Goal: Task Accomplishment & Management: Use online tool/utility

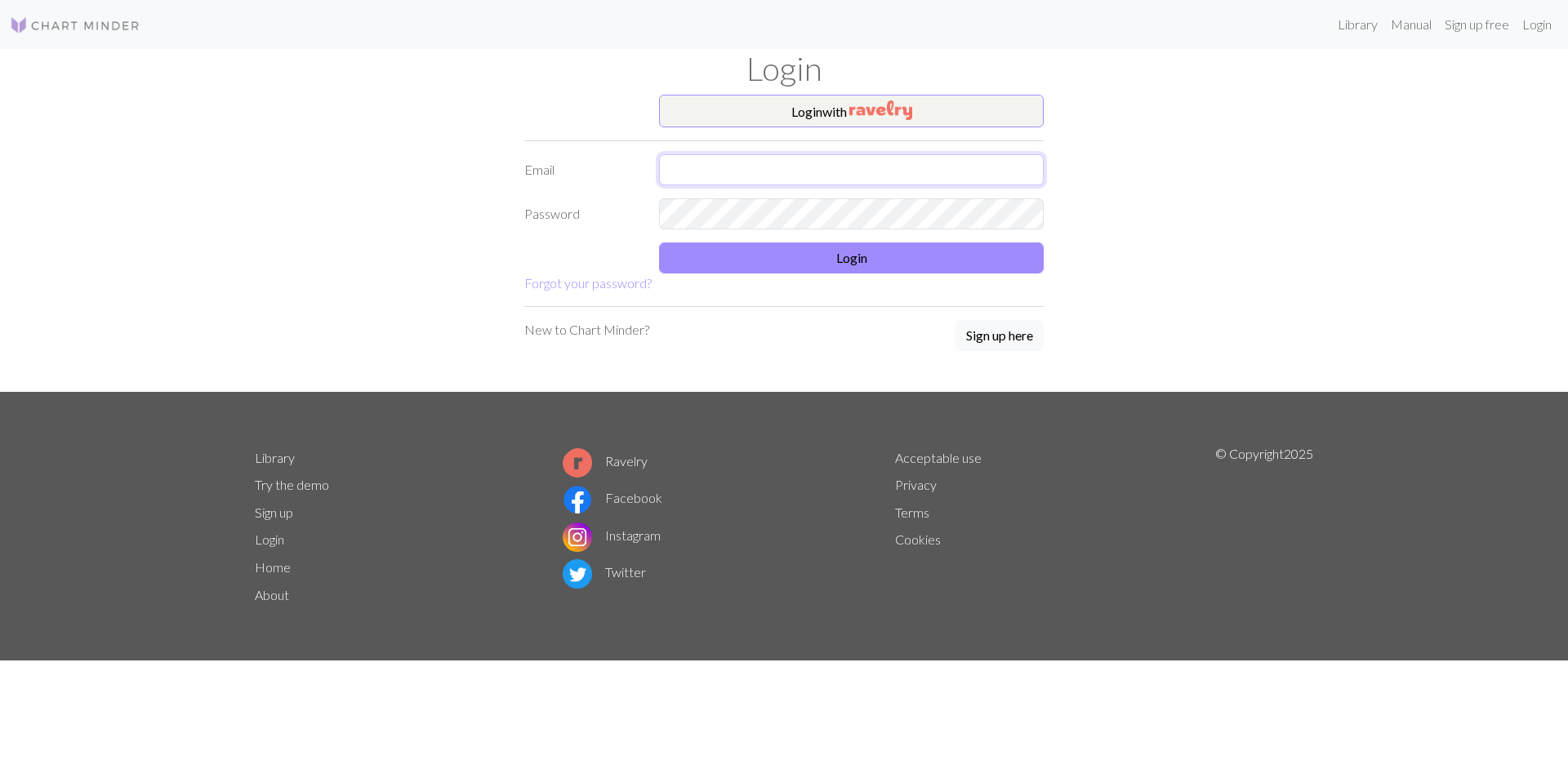
click at [729, 175] on input "text" at bounding box center [851, 169] width 384 height 31
type input "[EMAIL_ADDRESS][DOMAIN_NAME]"
click at [772, 240] on form "Login with Email [EMAIL_ADDRESS][DOMAIN_NAME] Password Login Forgot your passwo…" at bounding box center [784, 194] width 519 height 198
click at [789, 256] on button "Login" at bounding box center [851, 258] width 384 height 31
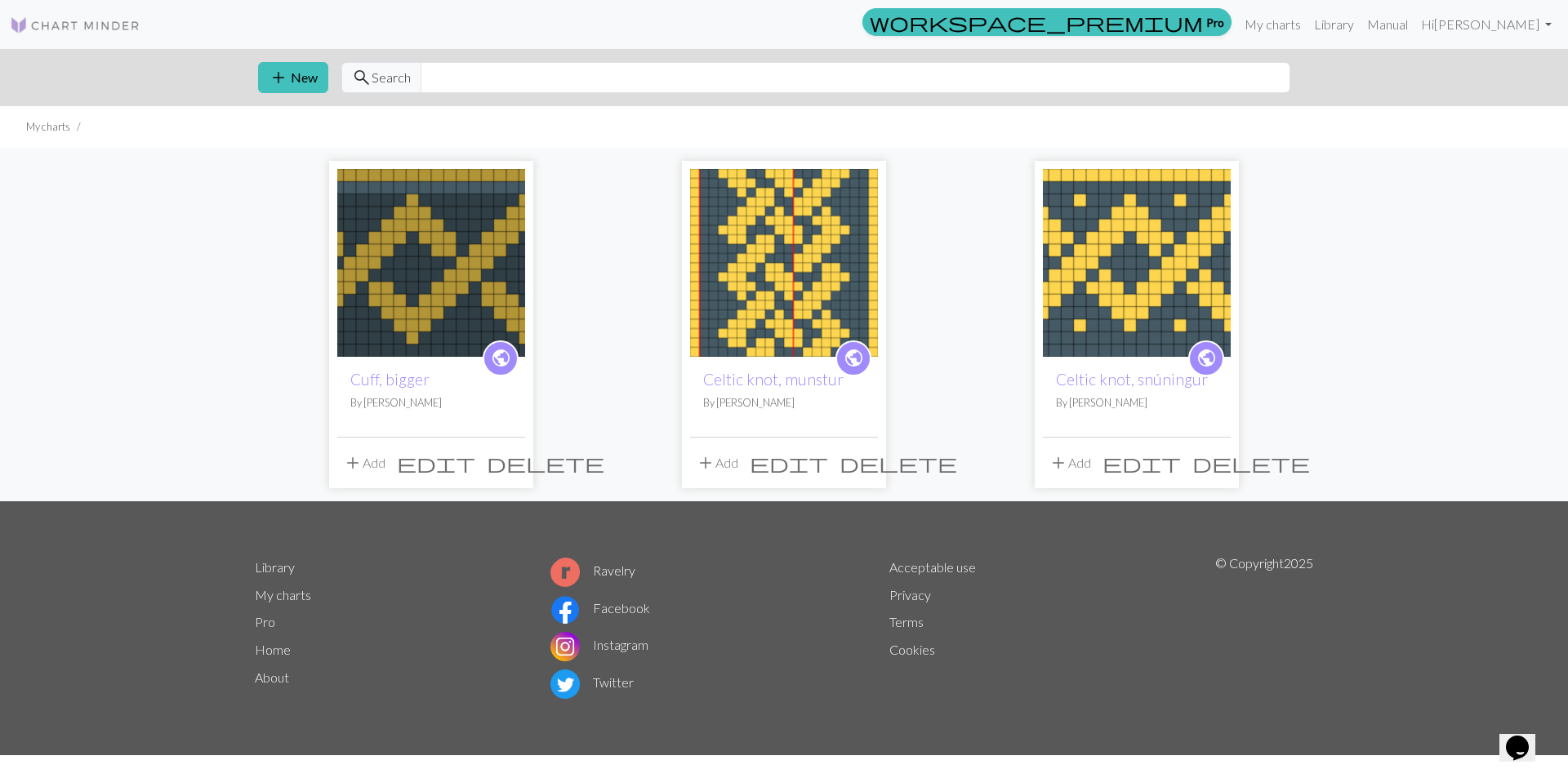
click at [822, 281] on img at bounding box center [784, 263] width 188 height 188
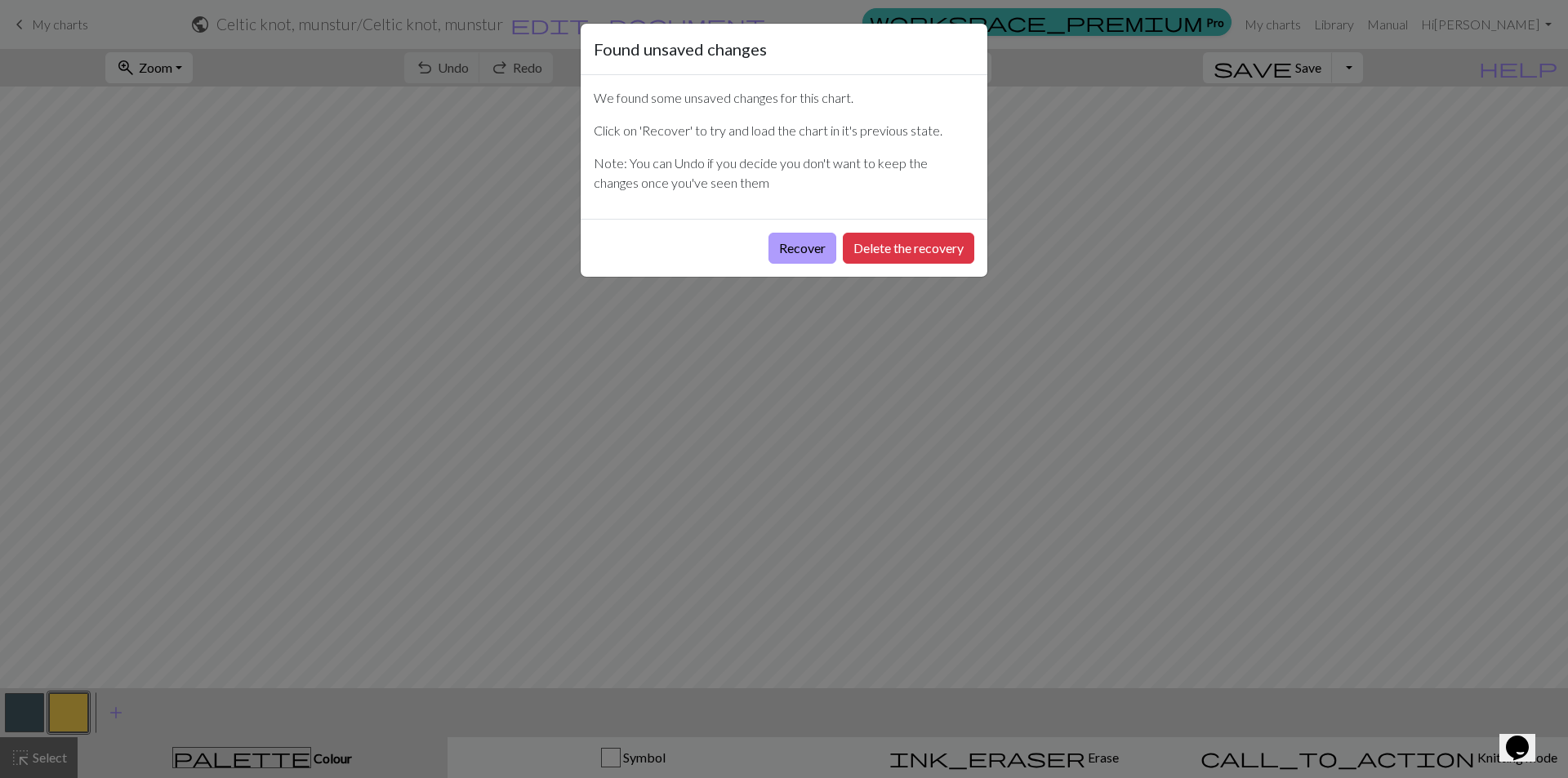
click at [807, 247] on button "Recover" at bounding box center [802, 248] width 68 height 31
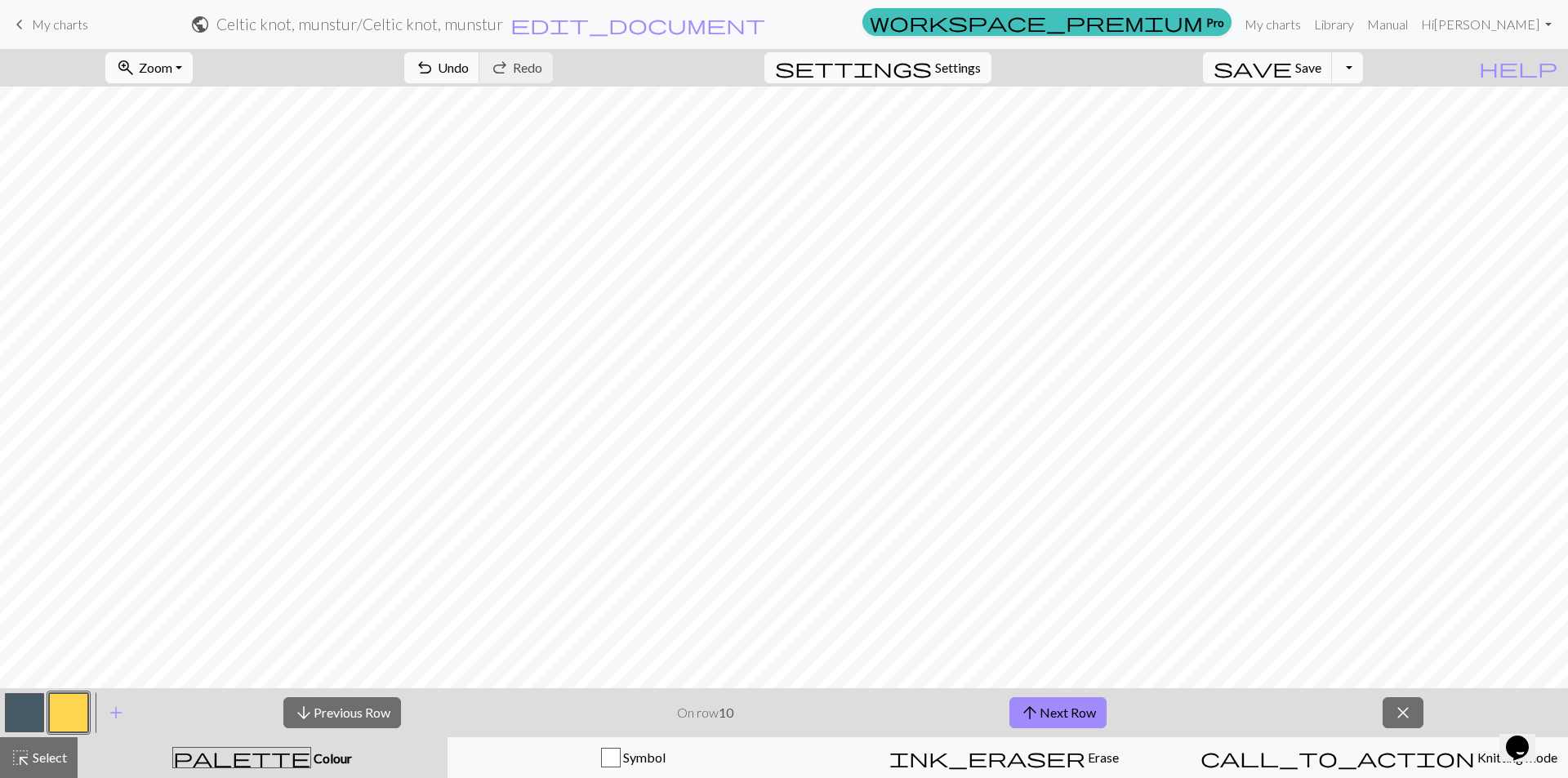
click at [193, 65] on button "zoom_in Zoom Zoom" at bounding box center [149, 67] width 87 height 31
click at [191, 272] on button "200%" at bounding box center [170, 275] width 129 height 26
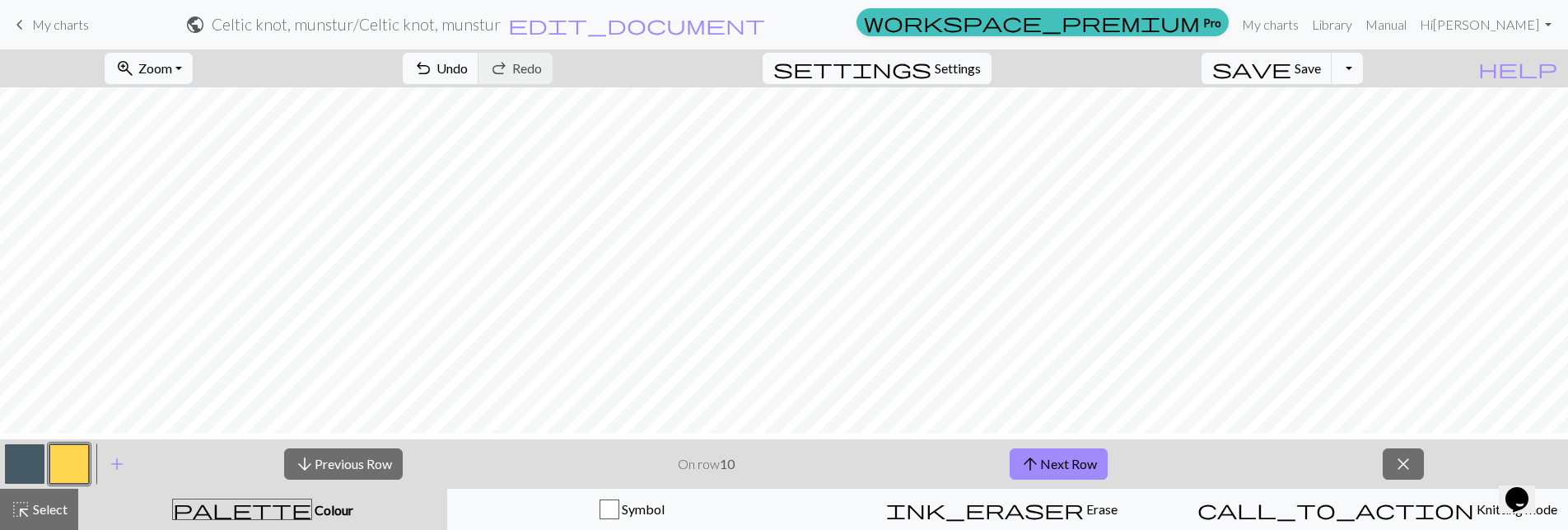
scroll to position [1375, 0]
click at [1098, 462] on button "arrow_upward Next Row" at bounding box center [1059, 463] width 98 height 31
click at [1092, 460] on button "arrow_upward Next Row" at bounding box center [1059, 463] width 98 height 31
click at [1083, 465] on button "arrow_upward Next Row" at bounding box center [1059, 463] width 98 height 31
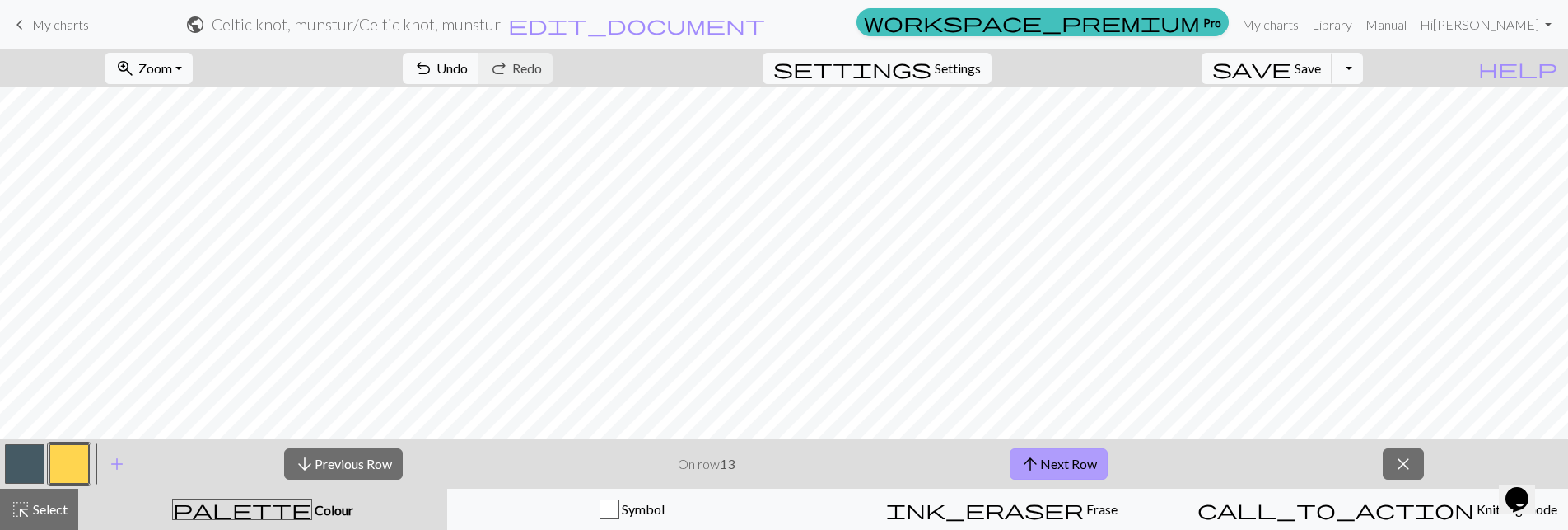
click at [1085, 463] on button "arrow_upward Next Row" at bounding box center [1059, 463] width 98 height 31
click at [1094, 467] on button "arrow_upward Next Row" at bounding box center [1059, 463] width 98 height 31
click at [1084, 460] on button "arrow_upward Next Row" at bounding box center [1059, 463] width 98 height 31
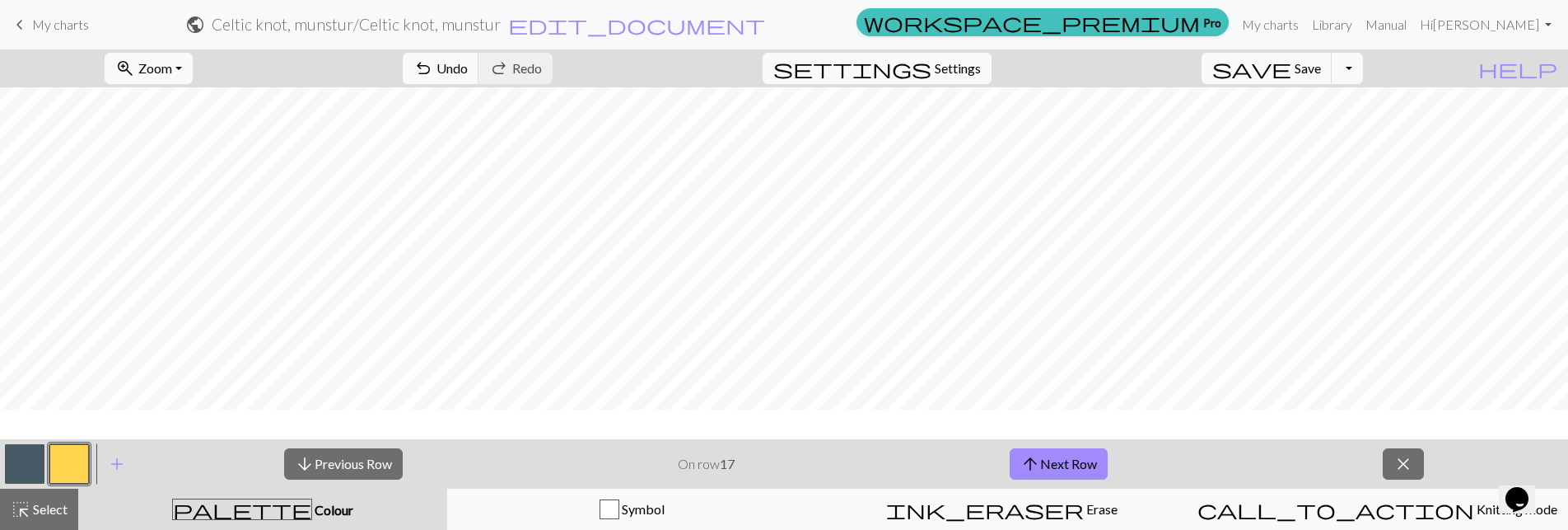
scroll to position [1127, 0]
click at [1059, 466] on button "arrow_upward Next Row" at bounding box center [1059, 463] width 98 height 31
click at [1082, 462] on button "arrow_upward Next Row" at bounding box center [1059, 463] width 98 height 31
